Goal: Obtain resource: Download file/media

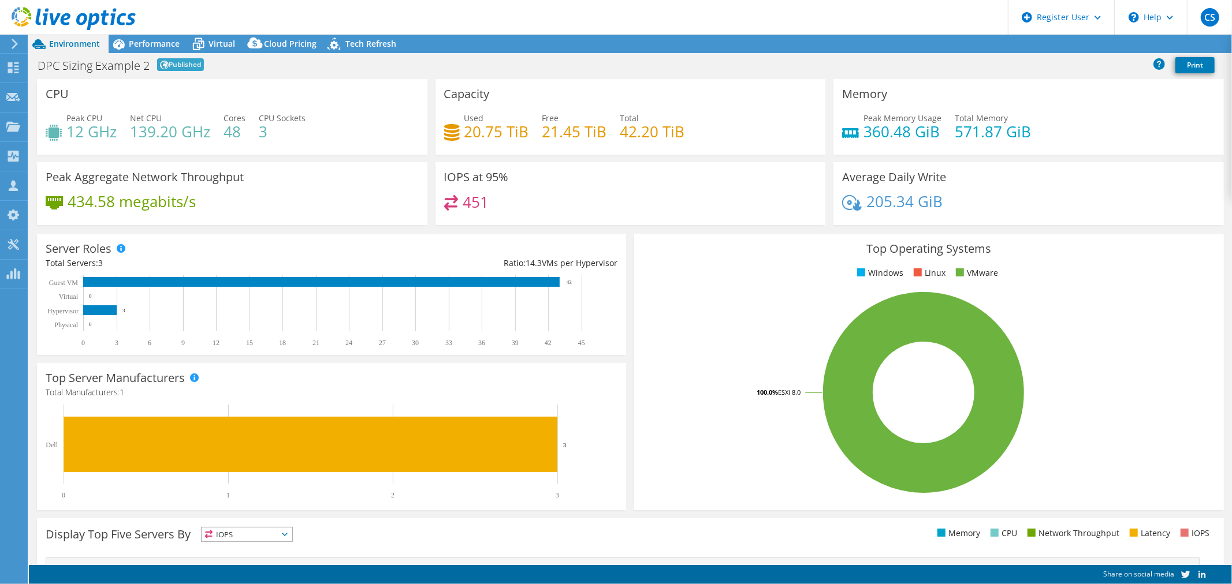
select select "EUFrankfurt"
select select "EUR"
click at [166, 47] on span "Performance" at bounding box center [154, 43] width 51 height 11
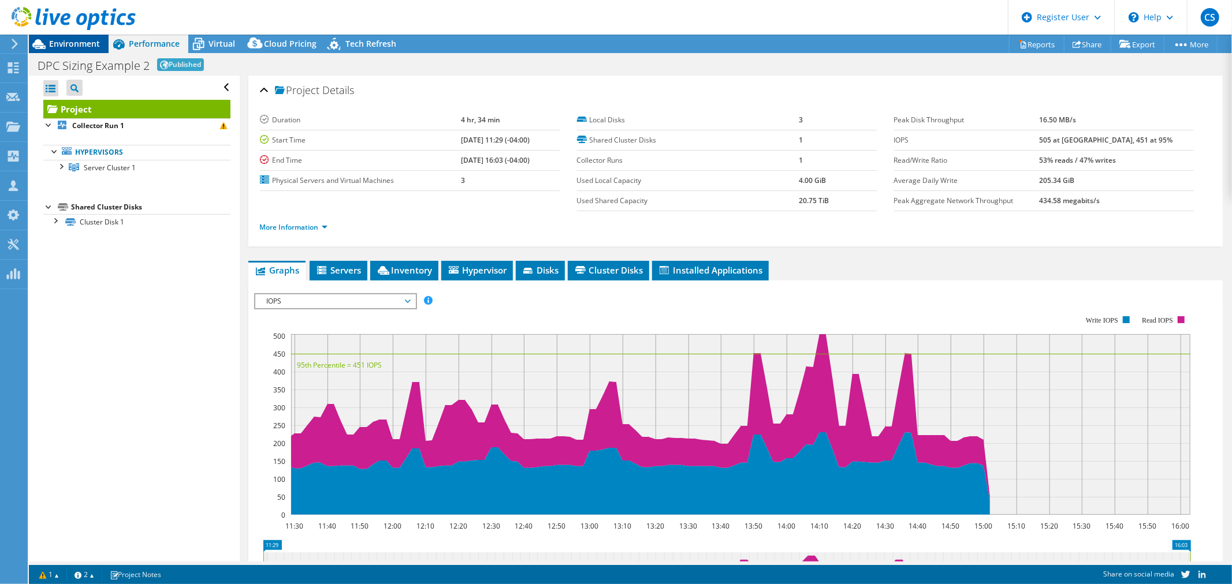
click at [79, 41] on span "Environment" at bounding box center [74, 43] width 51 height 11
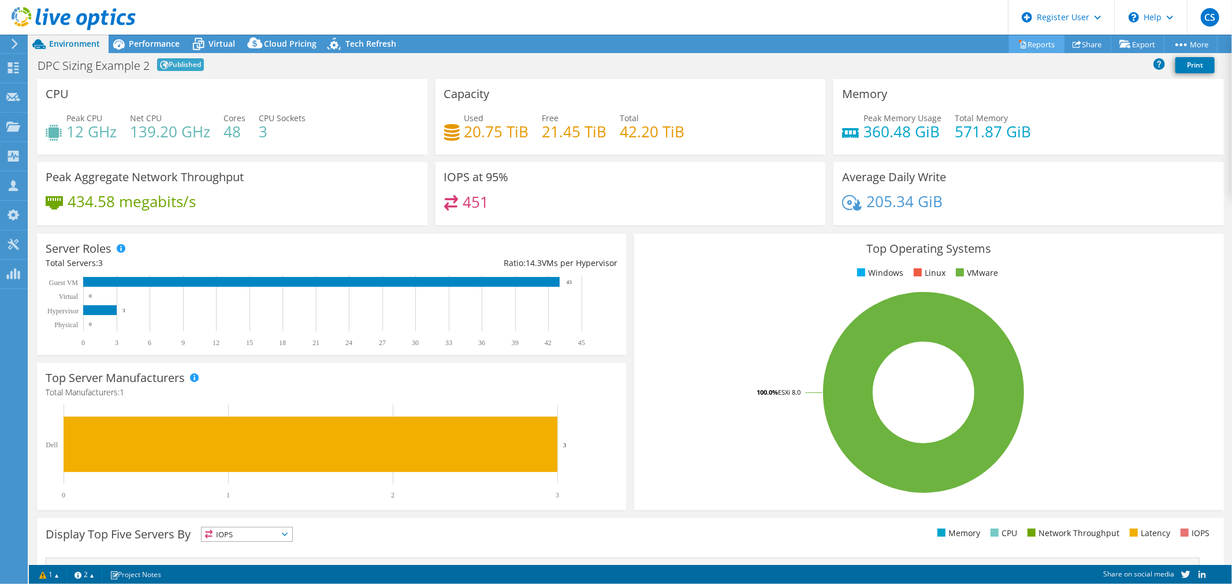
click at [1031, 49] on link "Reports" at bounding box center [1036, 44] width 55 height 18
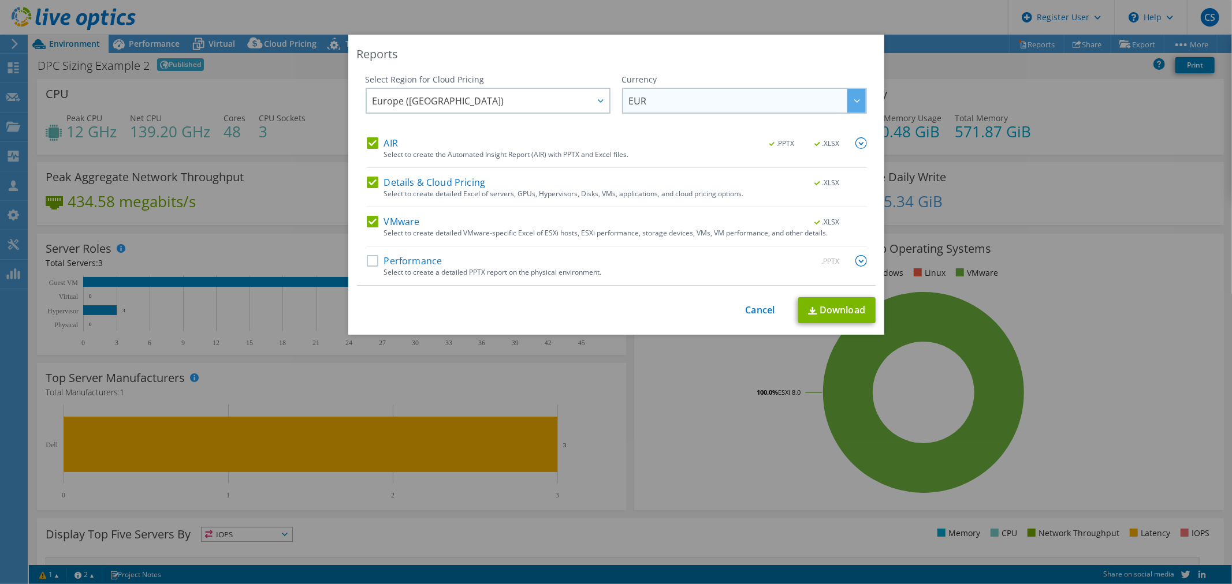
click at [694, 96] on span "EUR" at bounding box center [747, 101] width 237 height 24
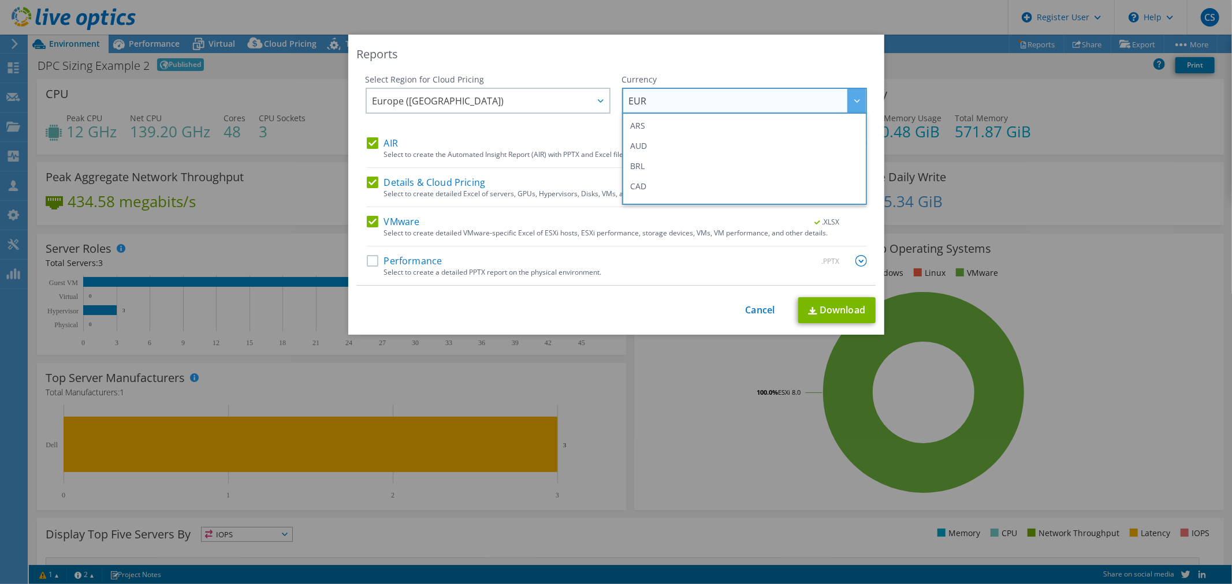
click at [694, 96] on span "EUR" at bounding box center [747, 101] width 237 height 24
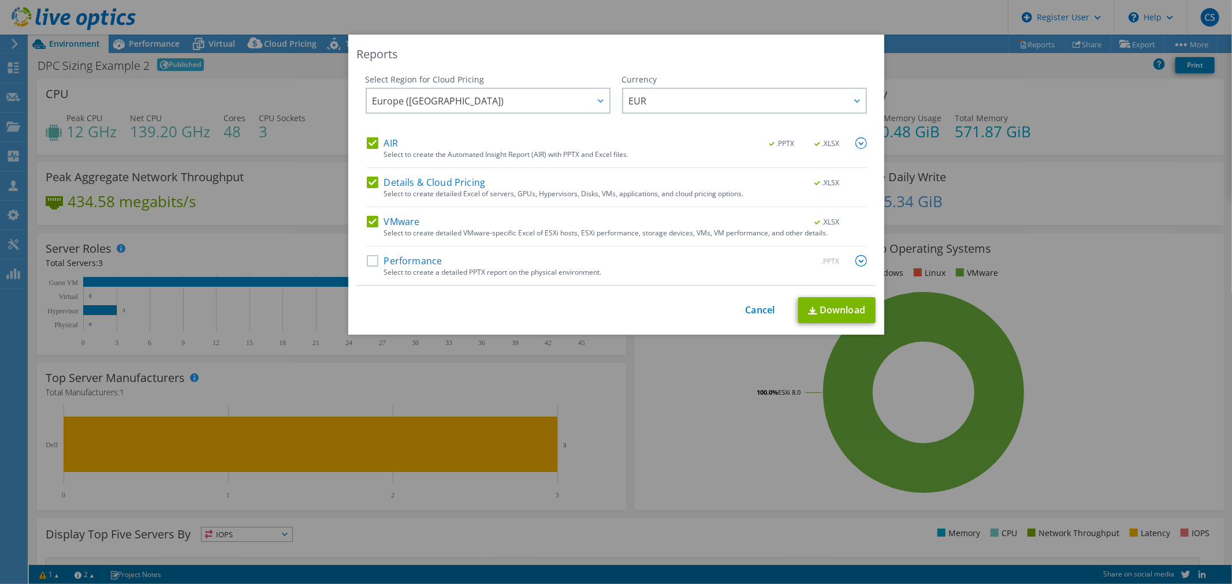
click at [755, 122] on div "Currency ARS AUD BRL CAD CHF CLP CNY DKK EUR GBP HKD HUF INR JPY MXN MYR NOK NZ…" at bounding box center [744, 106] width 245 height 64
click at [748, 97] on span "EUR" at bounding box center [747, 101] width 237 height 24
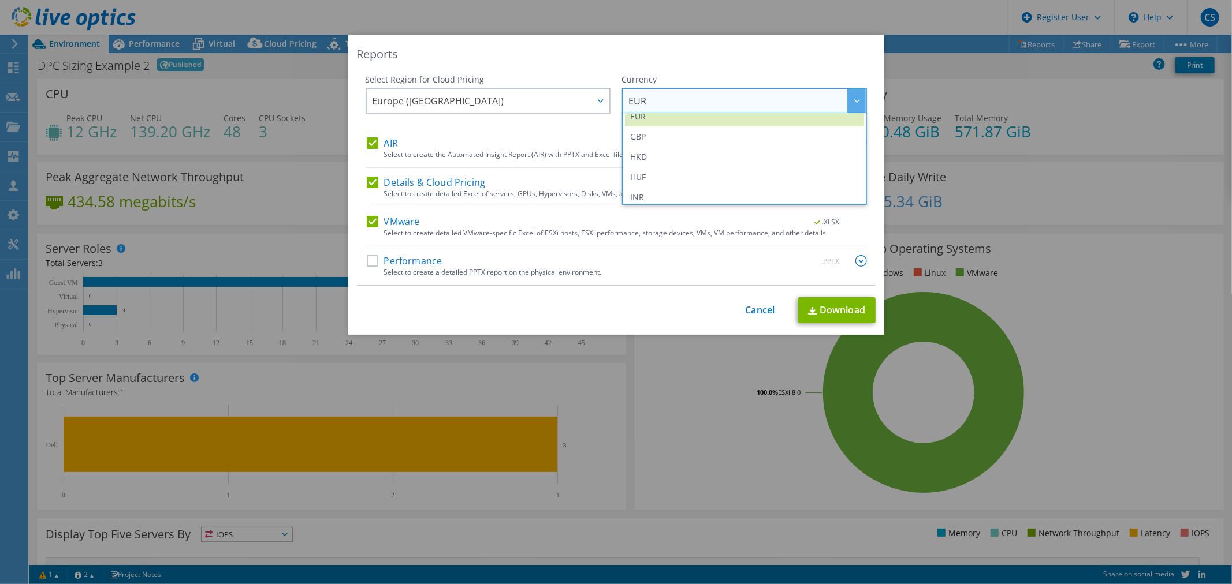
scroll to position [170, 0]
click at [637, 139] on li "GBP" at bounding box center [744, 137] width 239 height 20
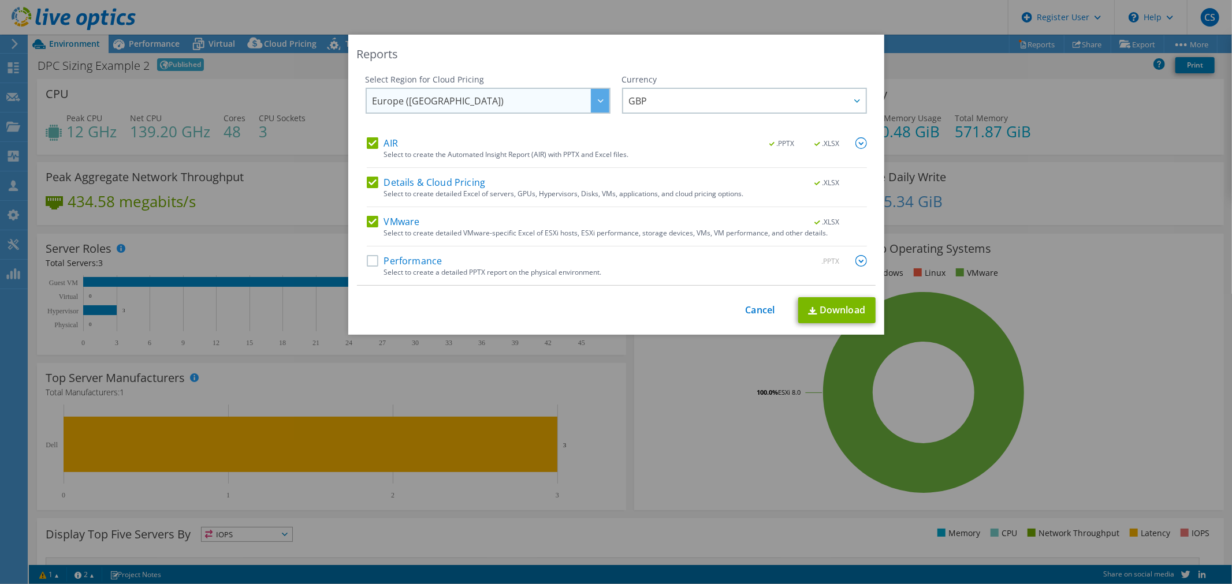
click at [546, 109] on span "Europe ([GEOGRAPHIC_DATA])" at bounding box center [491, 101] width 237 height 24
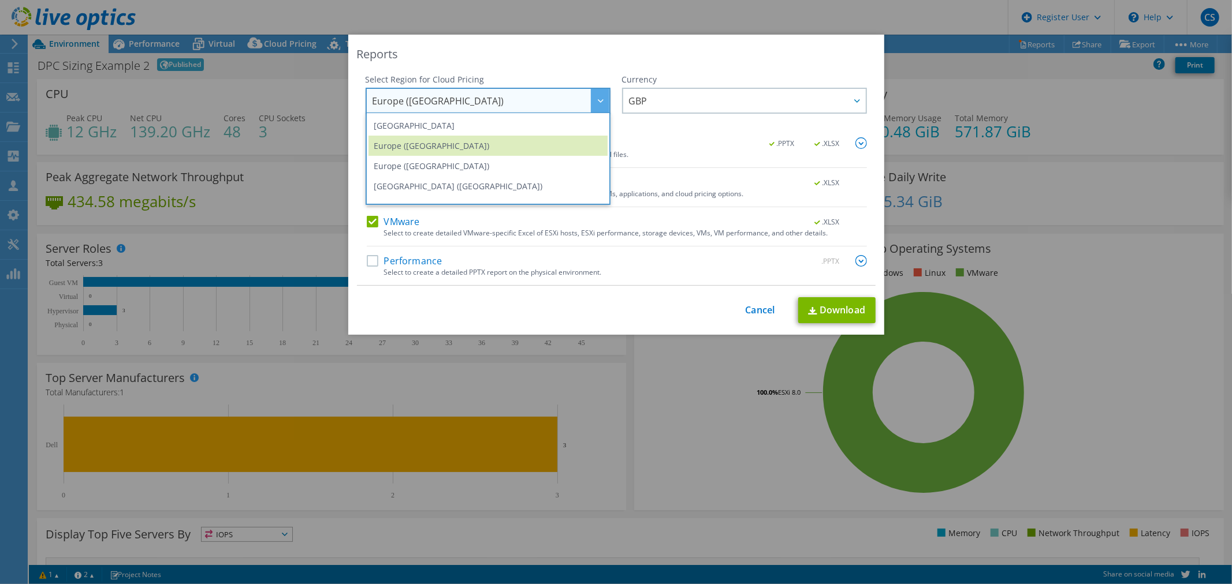
scroll to position [121, 0]
click at [507, 160] on li "Europe ([GEOGRAPHIC_DATA])" at bounding box center [487, 166] width 239 height 20
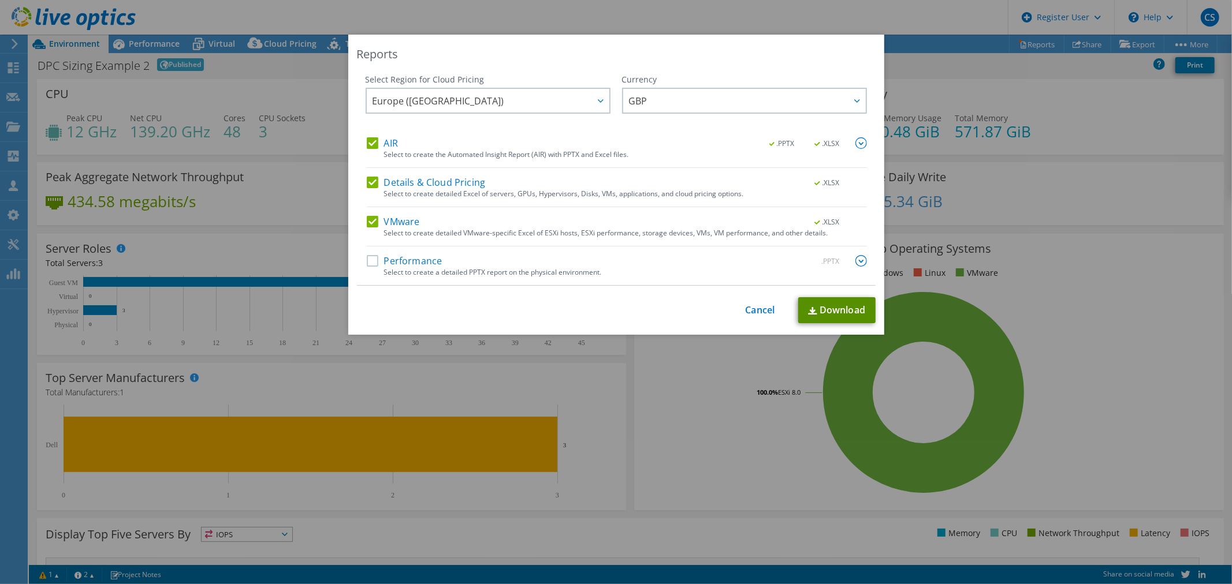
click at [822, 311] on link "Download" at bounding box center [836, 310] width 77 height 26
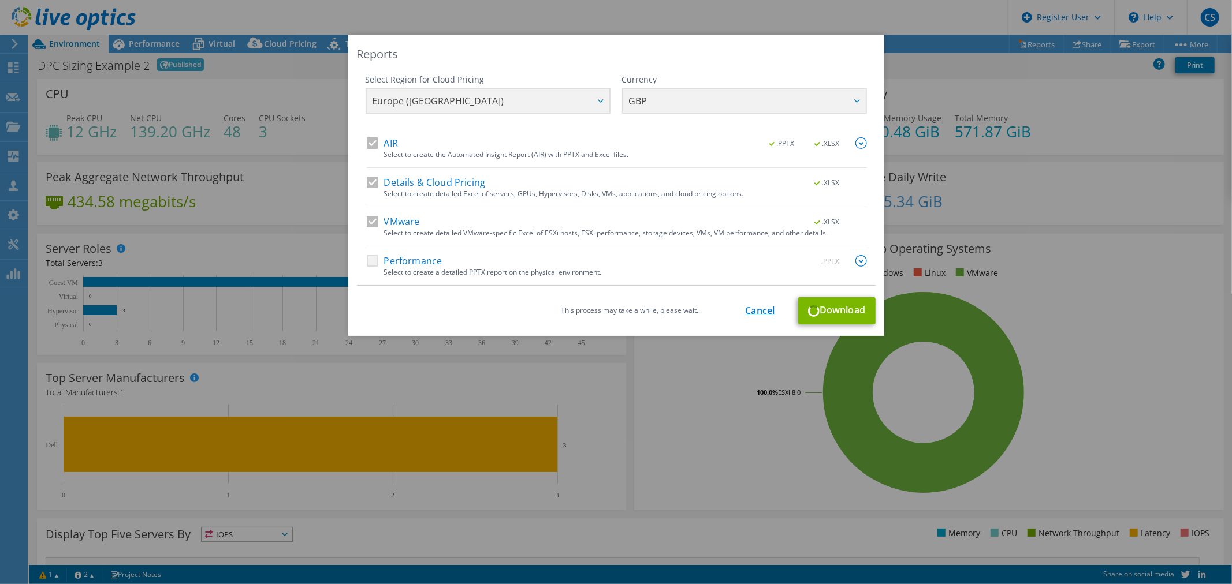
click at [749, 311] on link "Cancel" at bounding box center [760, 311] width 29 height 11
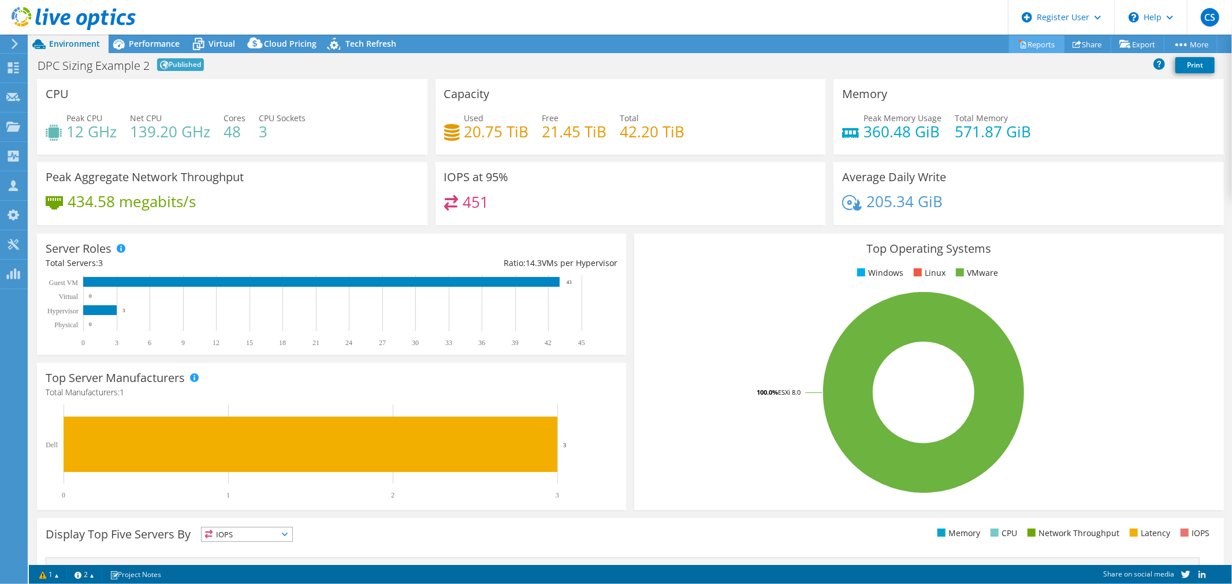
click at [1036, 43] on link "Reports" at bounding box center [1036, 44] width 55 height 18
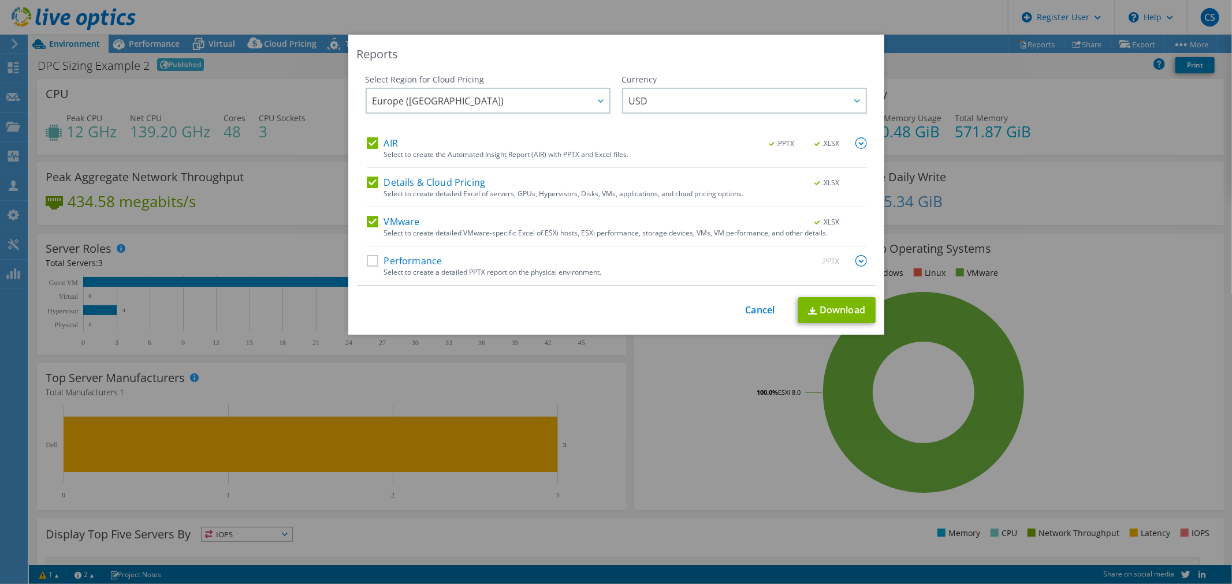
click at [370, 143] on label "AIR" at bounding box center [382, 143] width 31 height 12
click at [0, 0] on input "AIR" at bounding box center [0, 0] width 0 height 0
click at [812, 310] on link "Download" at bounding box center [836, 310] width 77 height 26
click at [746, 315] on link "Cancel" at bounding box center [760, 310] width 29 height 11
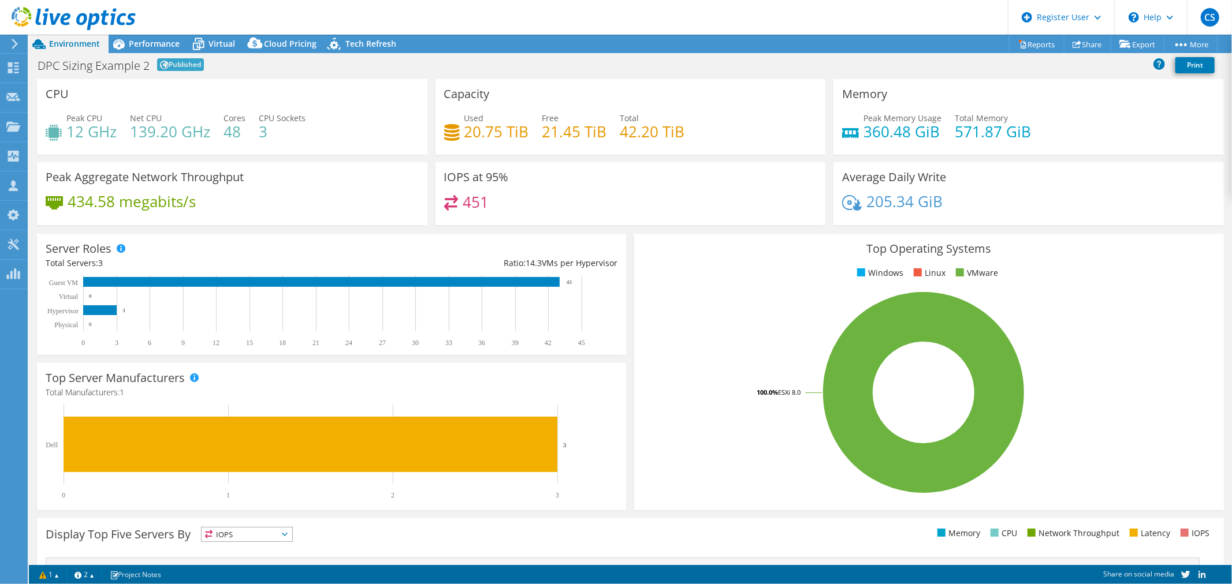
scroll to position [1, 0]
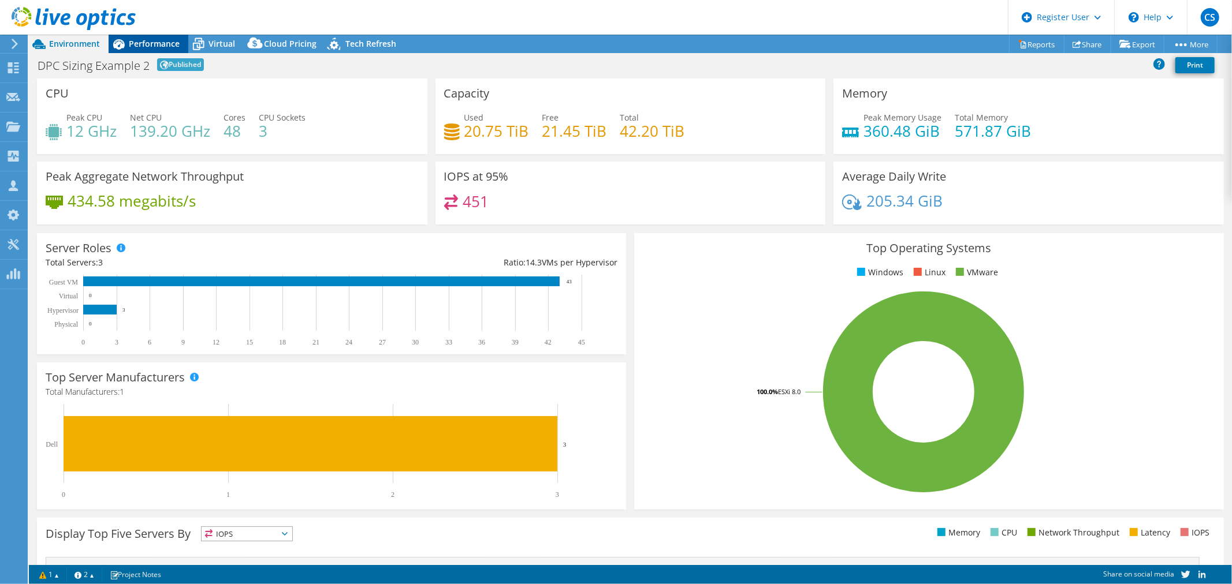
click at [151, 45] on span "Performance" at bounding box center [154, 43] width 51 height 11
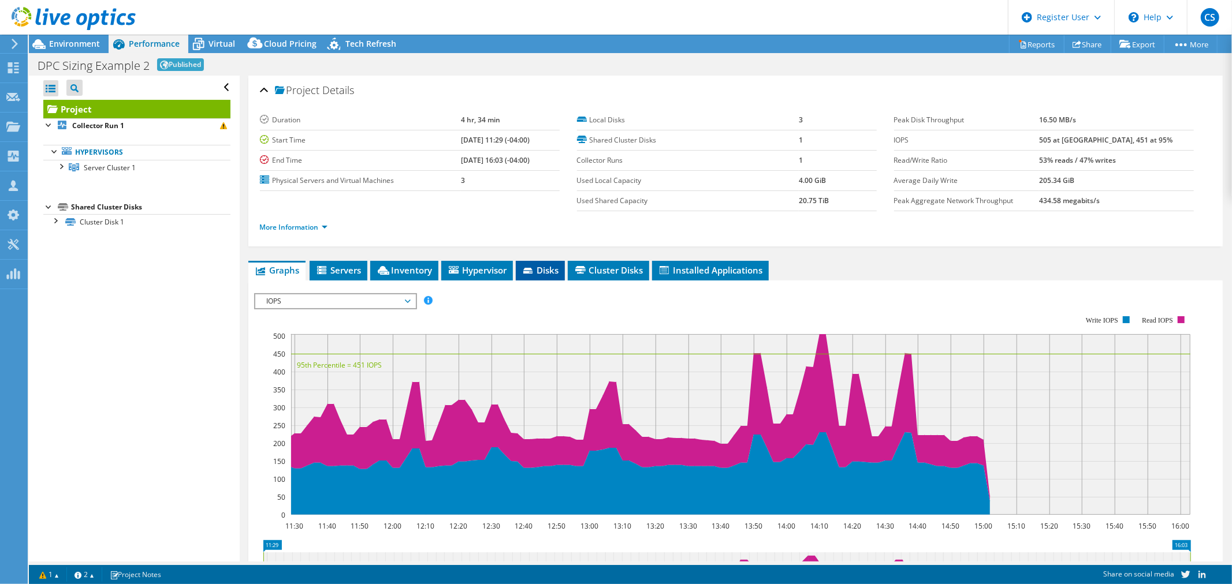
click at [522, 266] on li "Disks" at bounding box center [540, 271] width 49 height 20
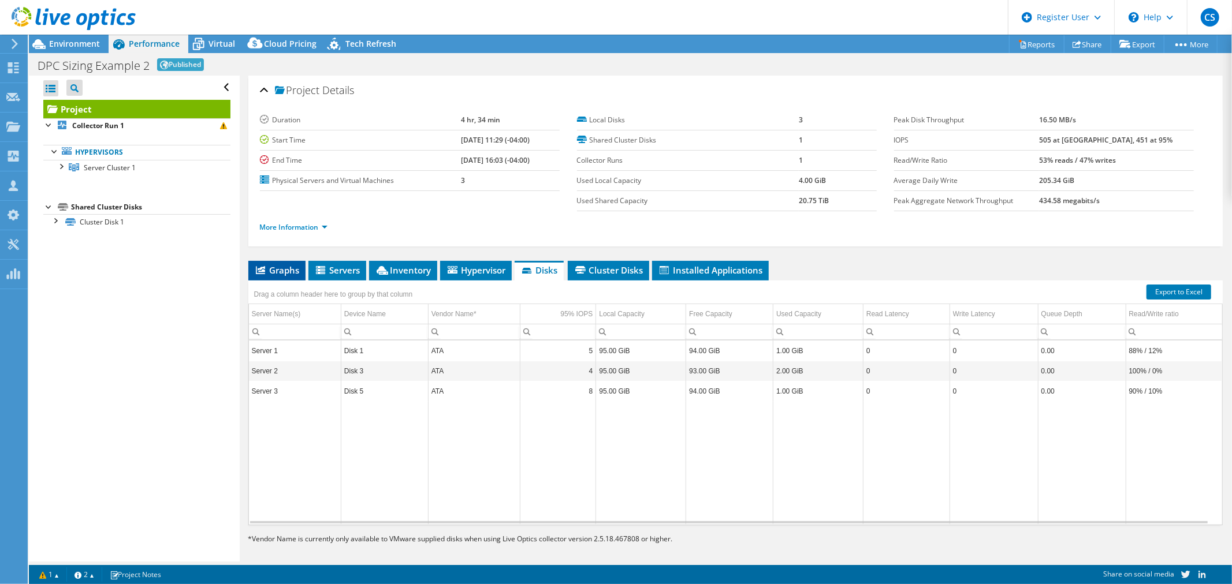
click at [283, 273] on span "Graphs" at bounding box center [277, 271] width 46 height 12
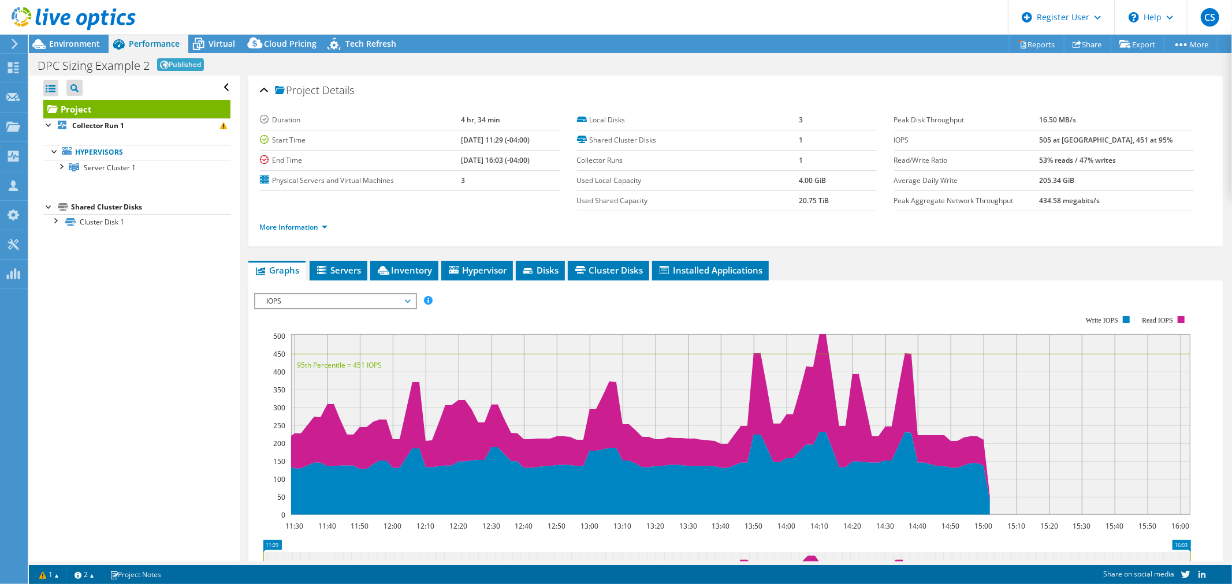
click at [373, 305] on span "IOPS" at bounding box center [335, 302] width 148 height 14
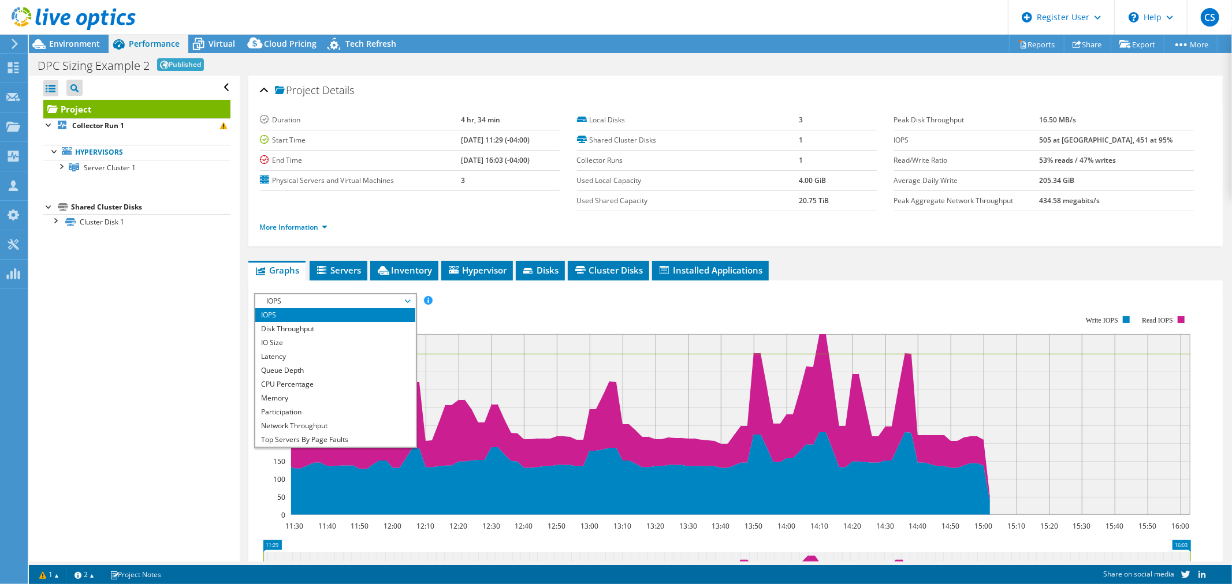
click at [371, 319] on li "IOPS" at bounding box center [335, 315] width 160 height 14
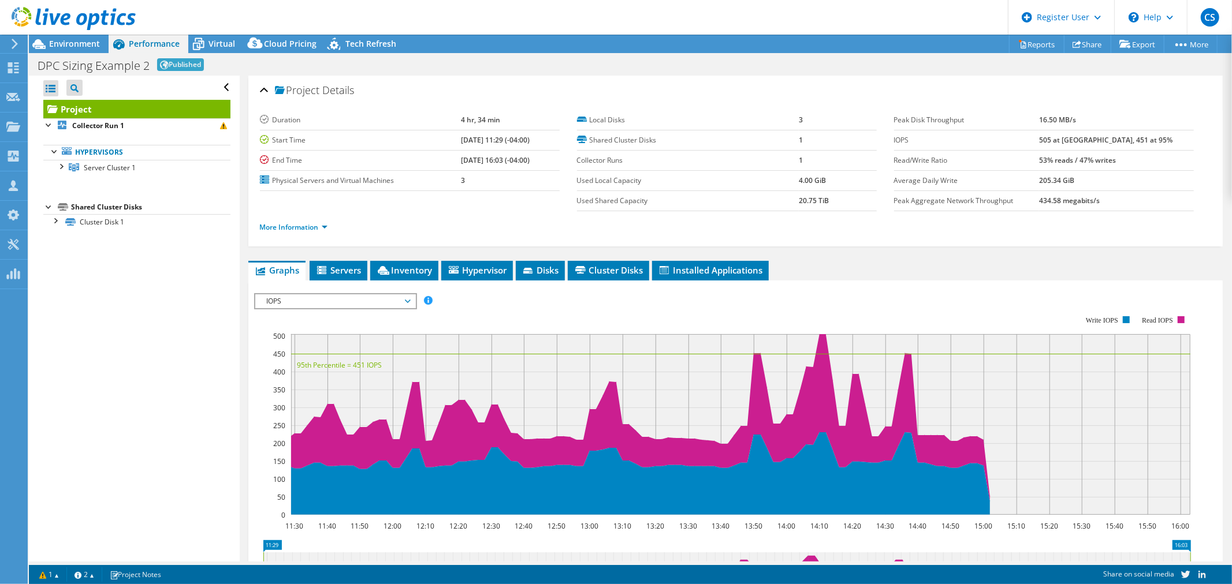
click at [362, 308] on rect at bounding box center [722, 415] width 937 height 231
click at [362, 297] on span "IOPS" at bounding box center [335, 302] width 148 height 14
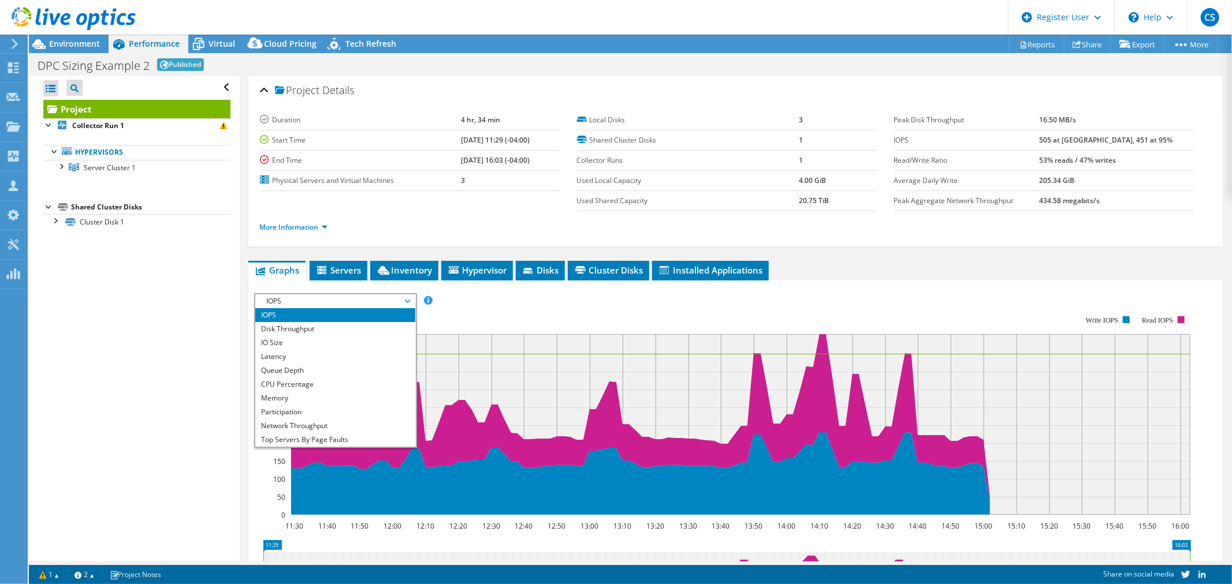
click at [338, 319] on li "IOPS" at bounding box center [335, 315] width 160 height 14
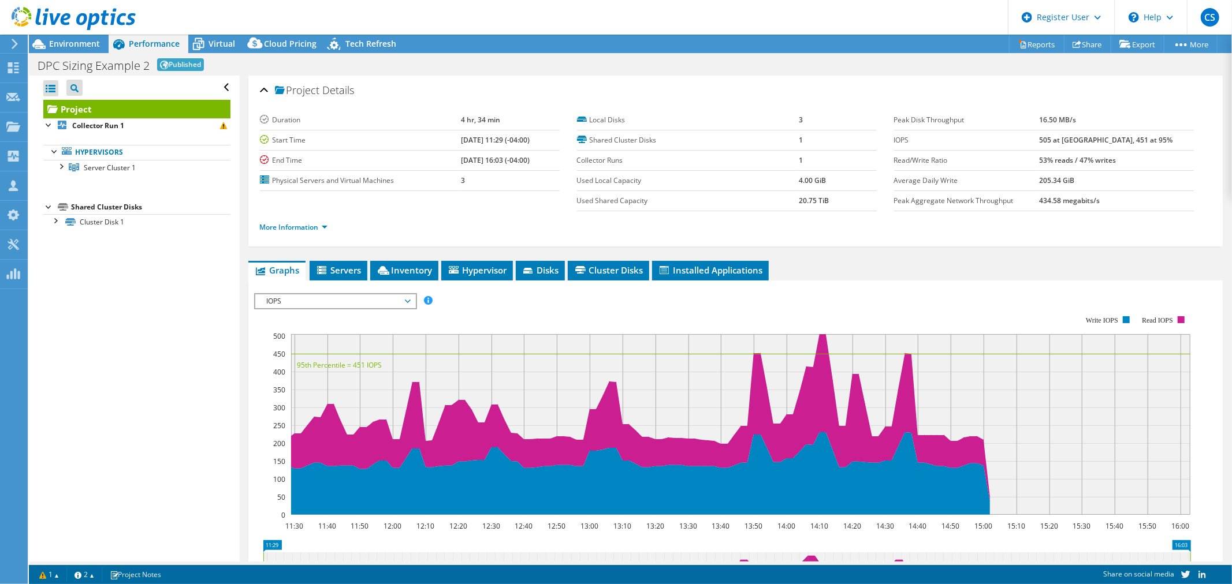
click at [326, 296] on span "IOPS" at bounding box center [335, 302] width 148 height 14
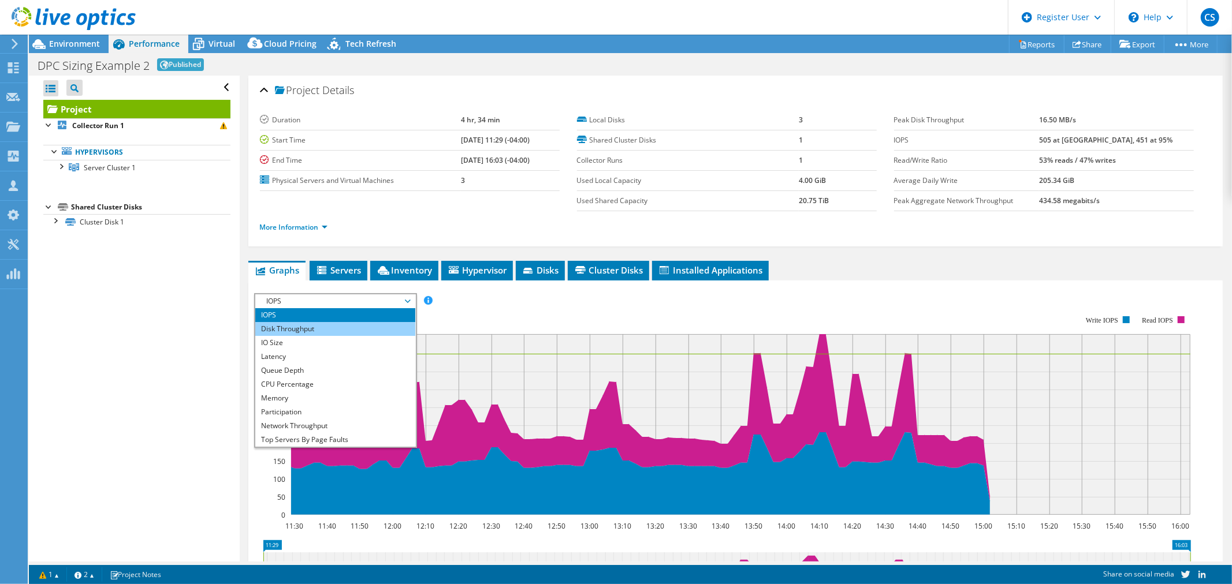
click at [288, 326] on li "Disk Throughput" at bounding box center [335, 329] width 160 height 14
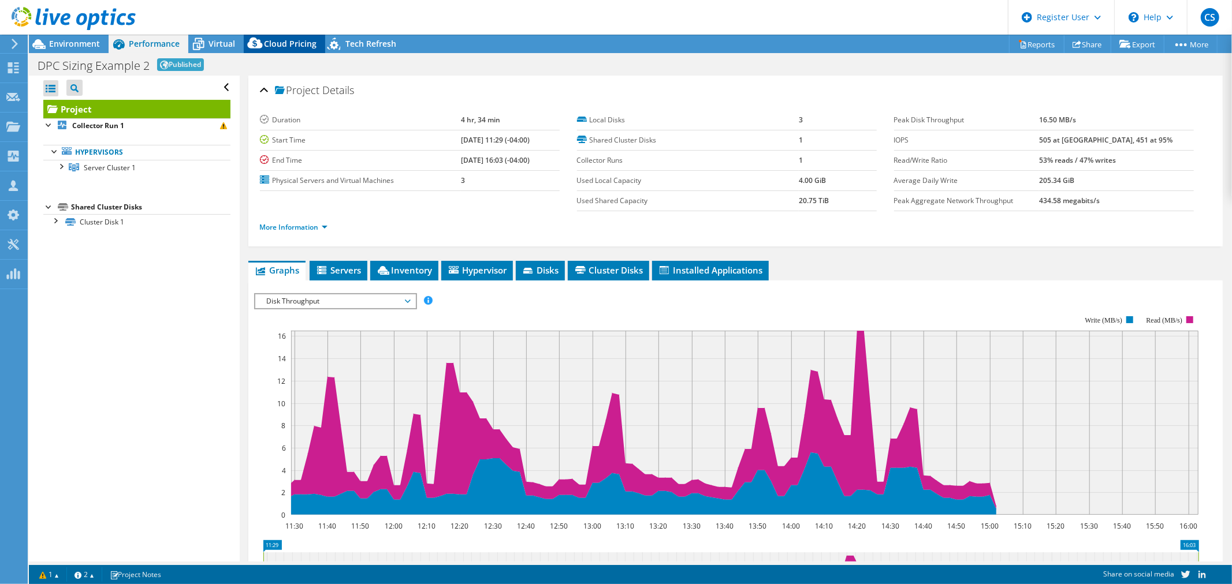
click at [295, 42] on span "Cloud Pricing" at bounding box center [290, 43] width 53 height 11
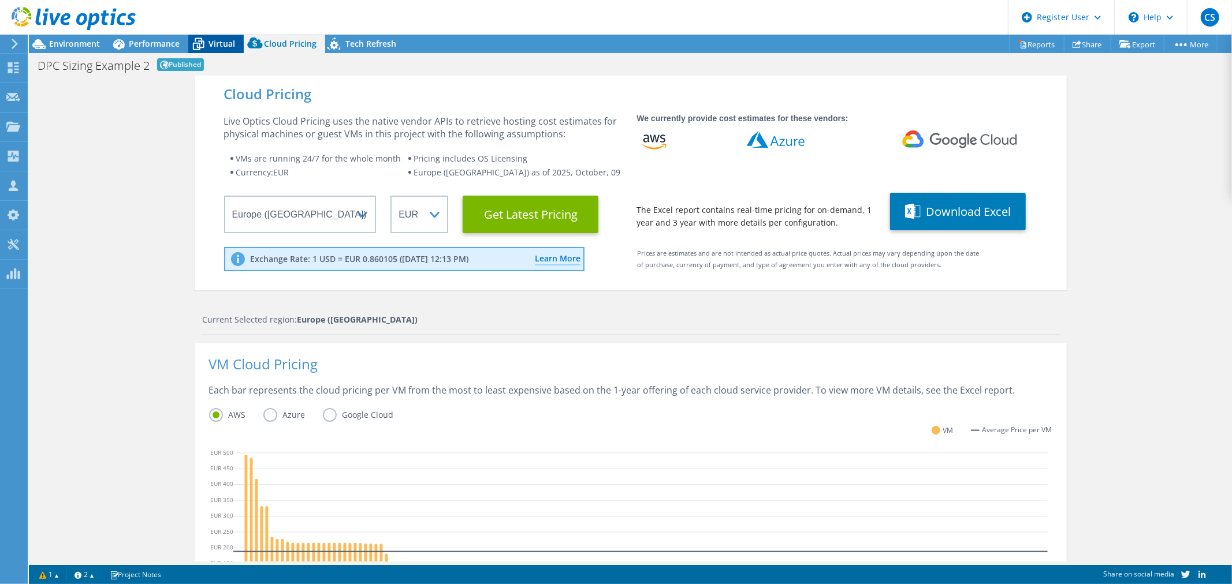
click at [218, 47] on span "Virtual" at bounding box center [222, 43] width 27 height 11
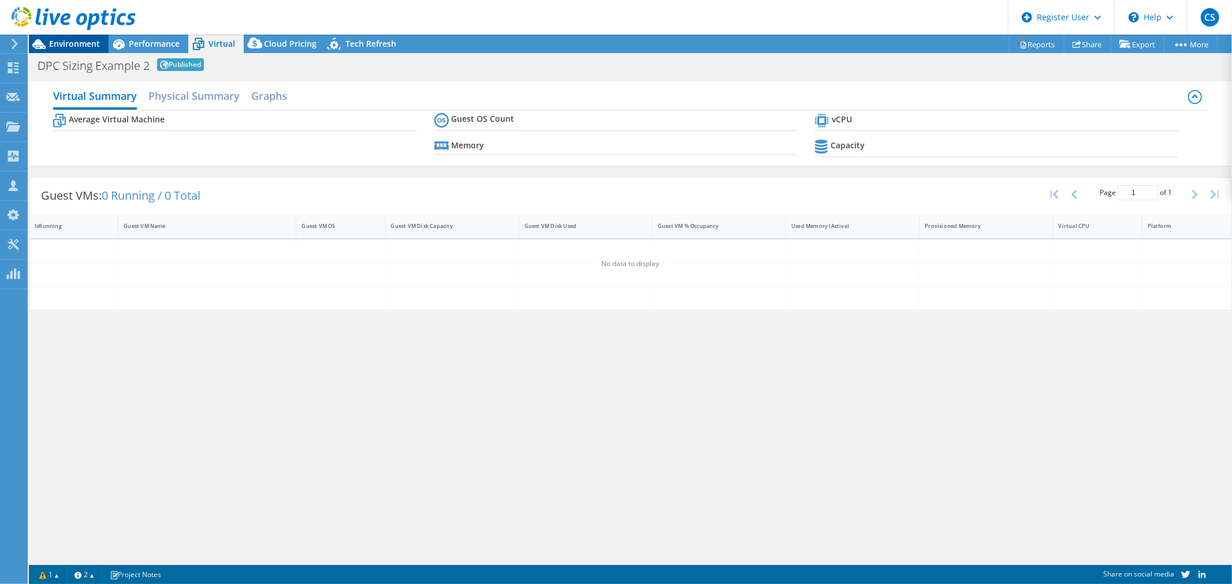
click at [81, 44] on span "Environment" at bounding box center [74, 43] width 51 height 11
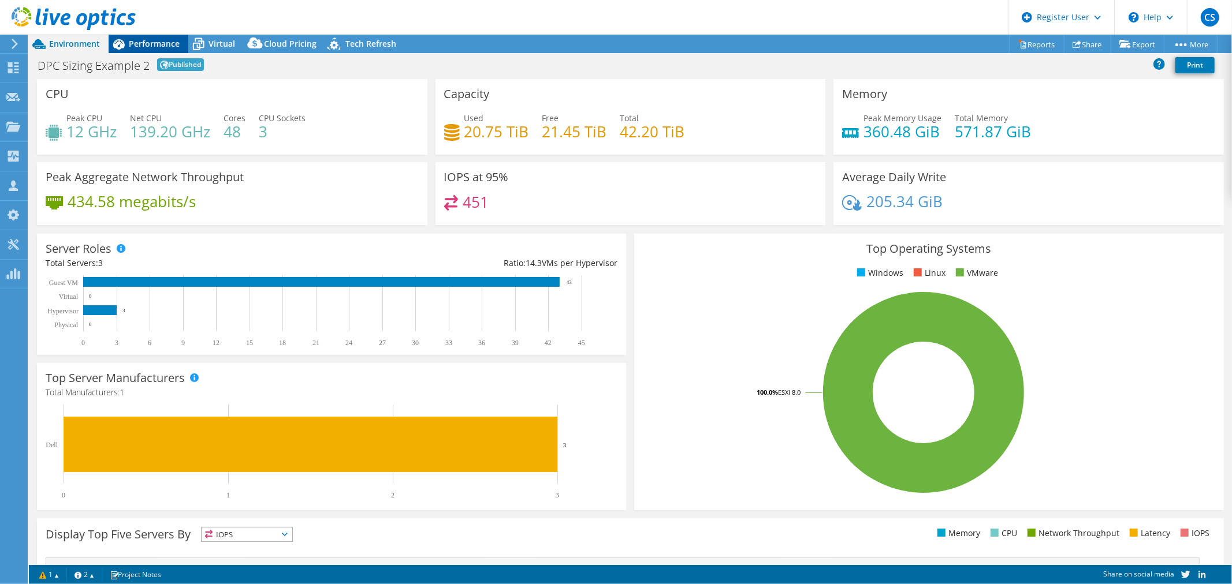
click at [163, 43] on span "Performance" at bounding box center [154, 43] width 51 height 11
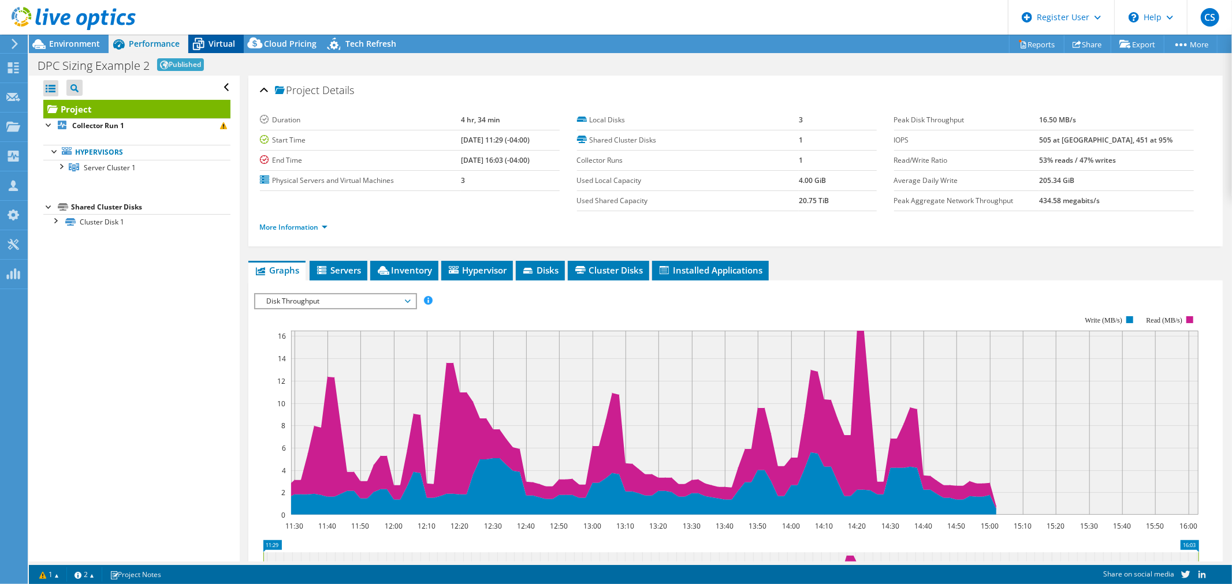
click at [224, 48] on span "Virtual" at bounding box center [222, 43] width 27 height 11
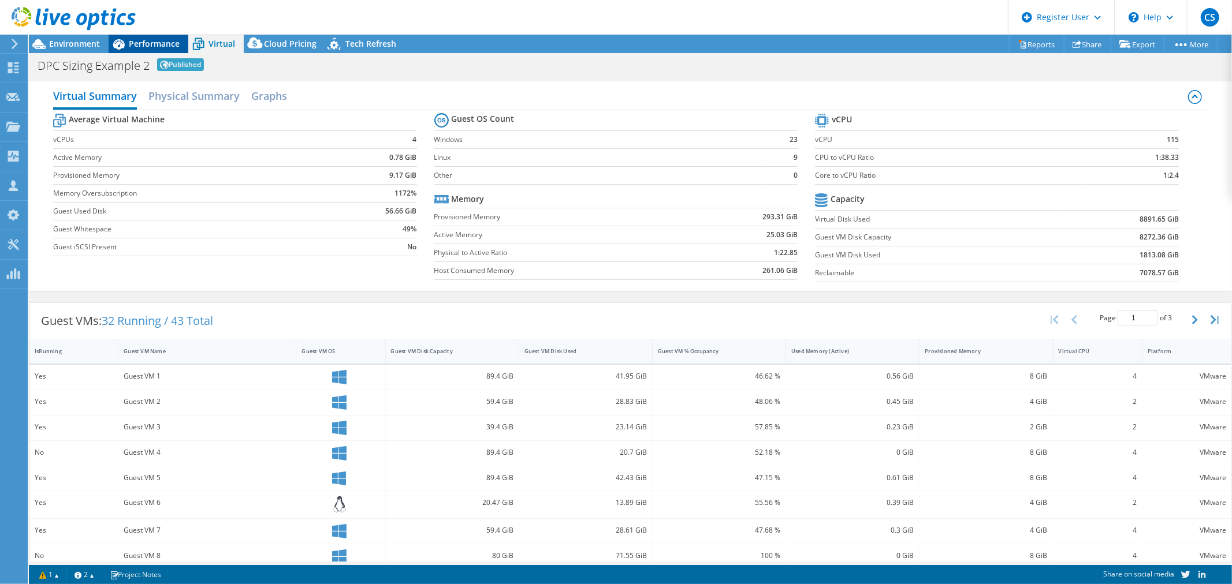
click at [165, 45] on span "Performance" at bounding box center [154, 43] width 51 height 11
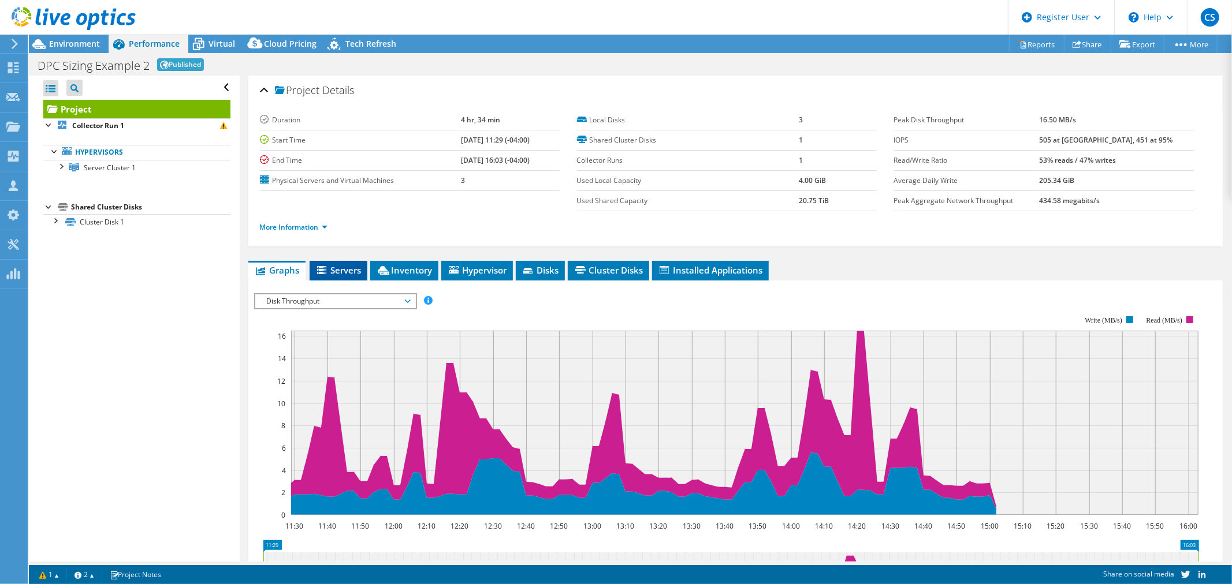
click at [353, 279] on li "Servers" at bounding box center [339, 271] width 58 height 20
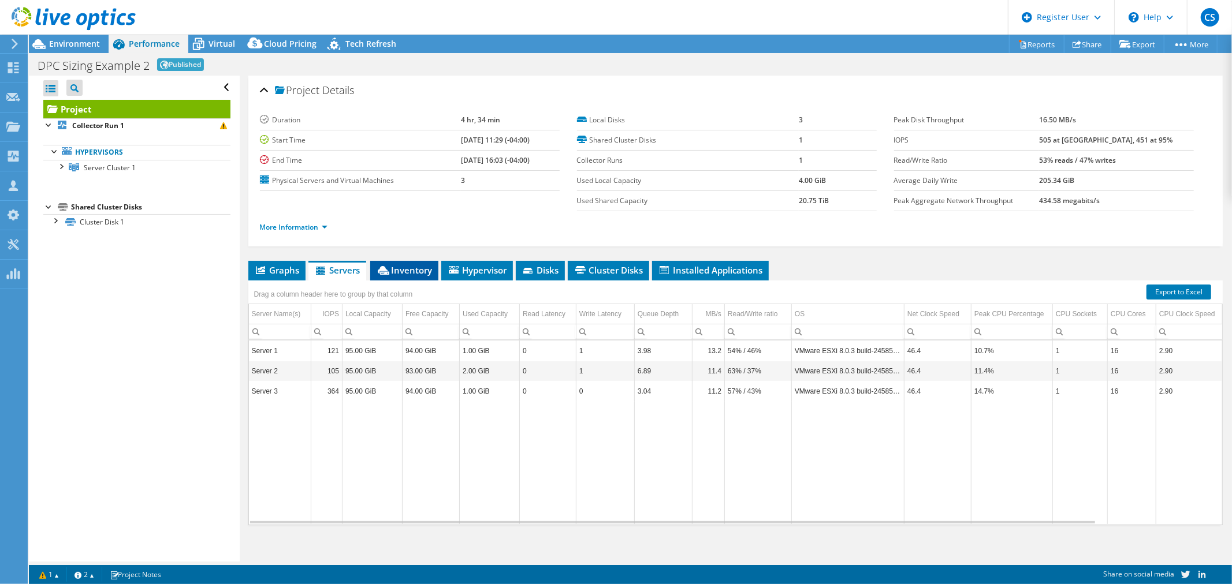
click at [390, 266] on span "Inventory" at bounding box center [404, 271] width 57 height 12
